Goal: Information Seeking & Learning: Understand process/instructions

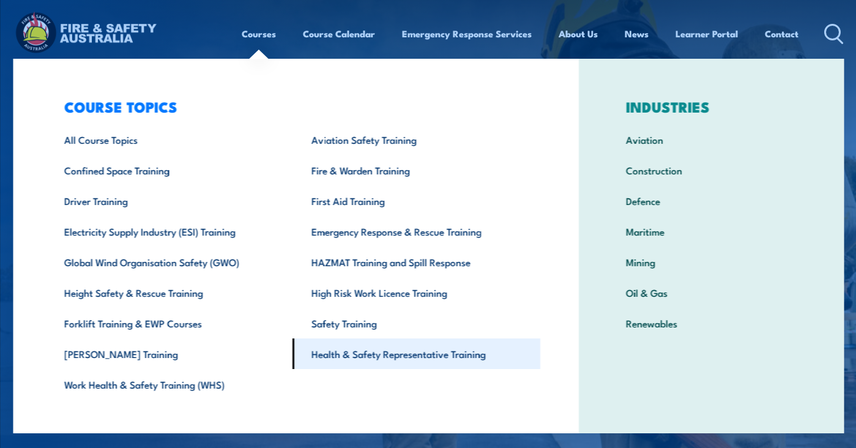
click at [397, 359] on link "Health & Safety Representative Training" at bounding box center [416, 353] width 248 height 31
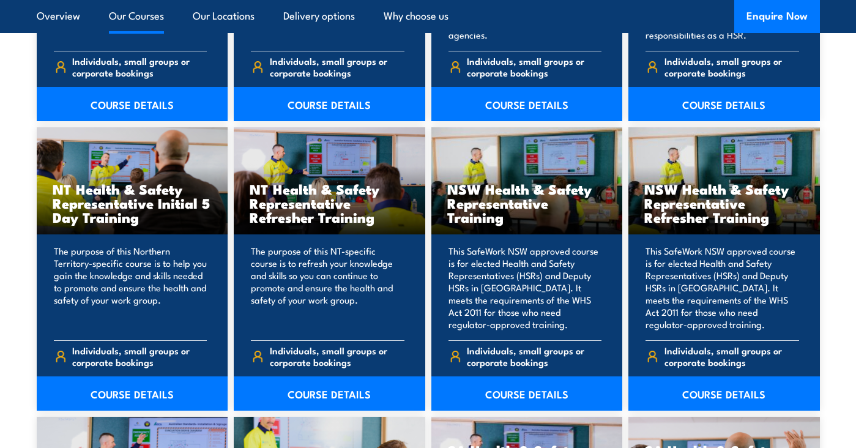
scroll to position [1224, 0]
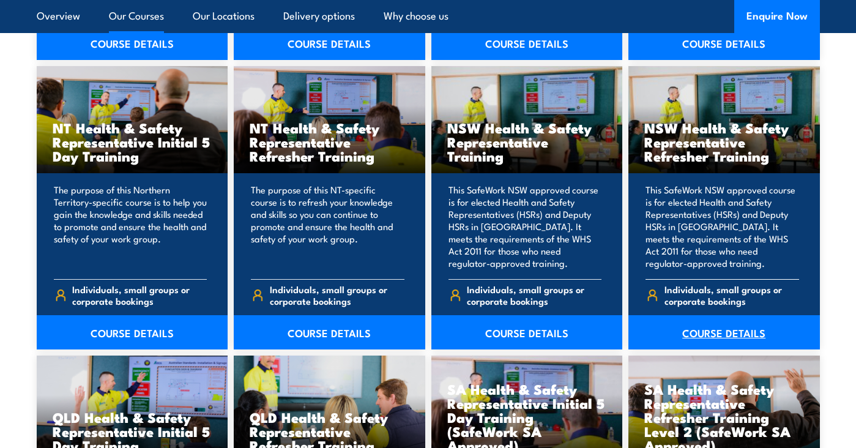
click at [735, 349] on link "COURSE DETAILS" at bounding box center [723, 332] width 191 height 34
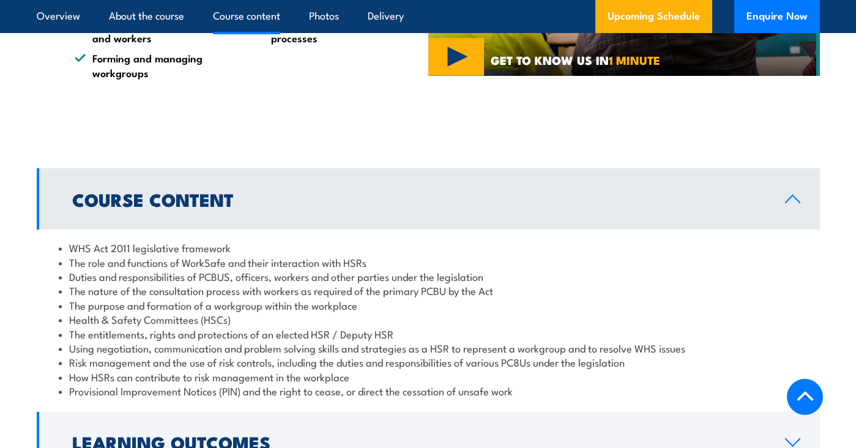
scroll to position [1285, 0]
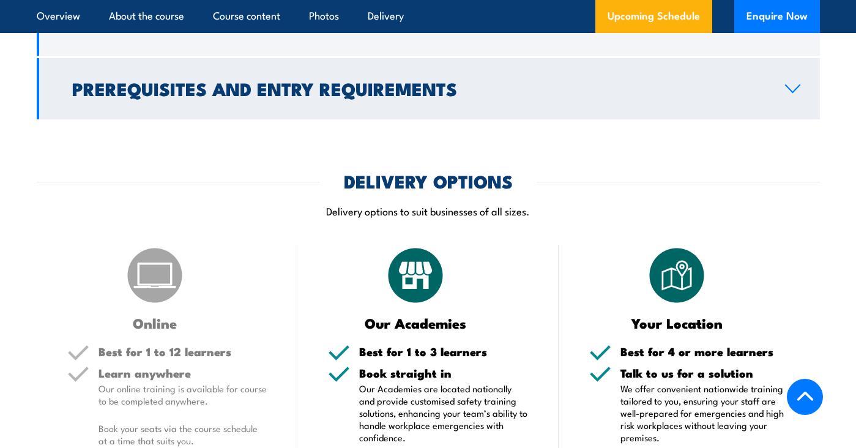
click at [381, 96] on h2 "Prerequisites and Entry Requirements" at bounding box center [418, 88] width 693 height 16
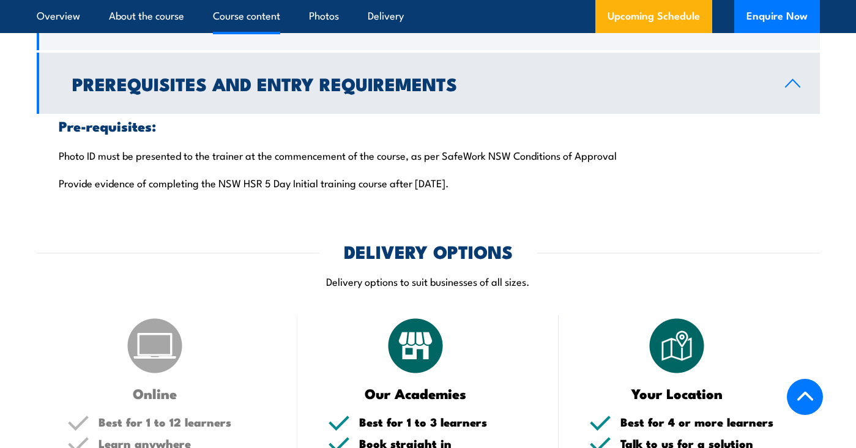
scroll to position [1509, 0]
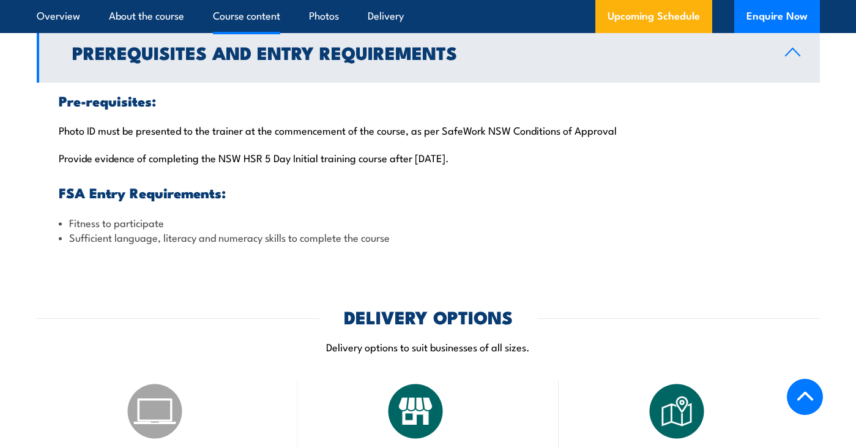
drag, startPoint x: 63, startPoint y: 189, endPoint x: 459, endPoint y: 189, distance: 396.4
click at [459, 163] on p "Provide evidence of completing the NSW HSR 5 Day Initial training course after …" at bounding box center [428, 157] width 739 height 12
drag, startPoint x: 459, startPoint y: 189, endPoint x: 396, endPoint y: 246, distance: 85.4
click at [396, 229] on li "Fitness to participate" at bounding box center [428, 222] width 739 height 14
